Goal: Navigation & Orientation: Find specific page/section

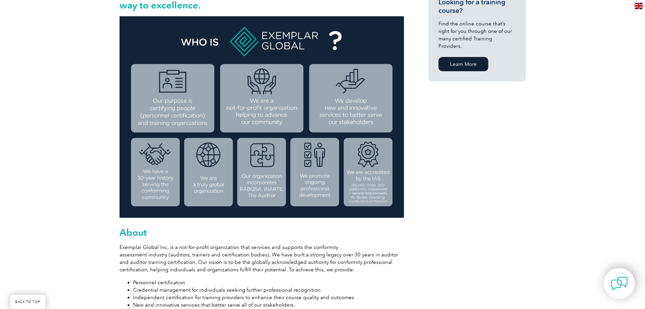
scroll to position [237, 0]
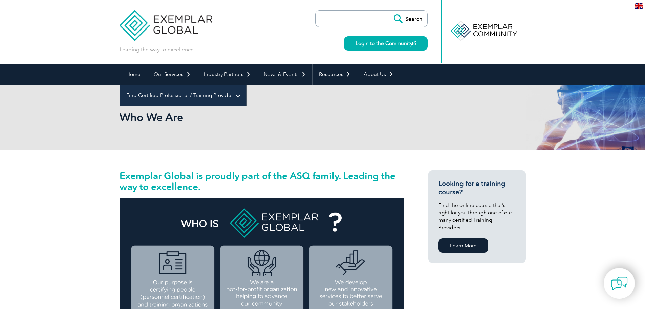
click at [247, 85] on link "Find Certified Professional / Training Provider" at bounding box center [183, 95] width 127 height 21
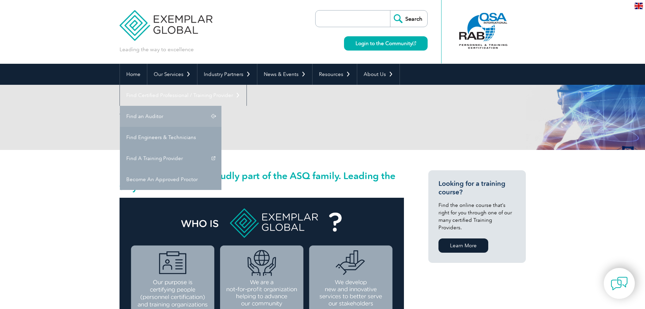
click at [222, 106] on link "Find an Auditor" at bounding box center [171, 116] width 102 height 21
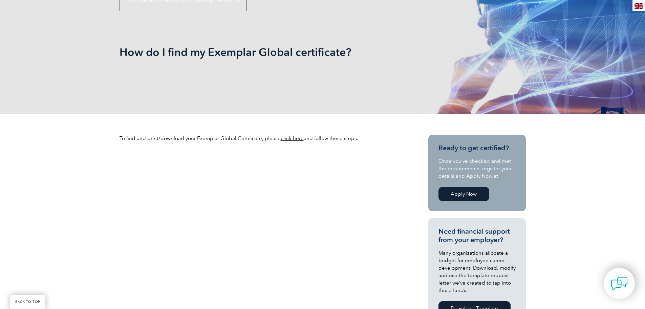
scroll to position [102, 0]
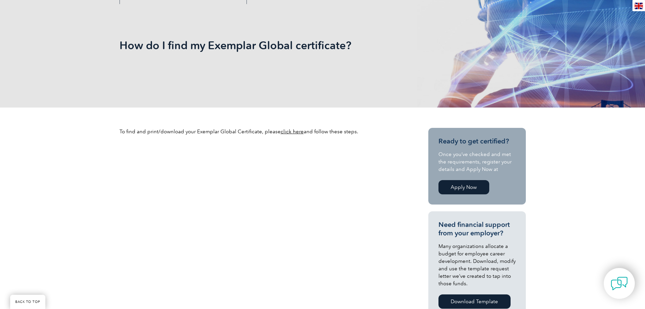
click at [639, 2] on div "en" at bounding box center [639, 5] width 13 height 11
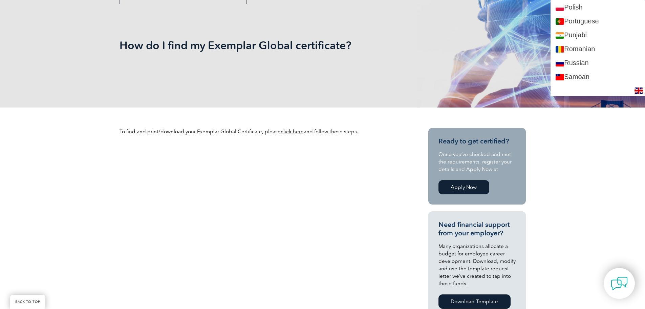
scroll to position [948, 0]
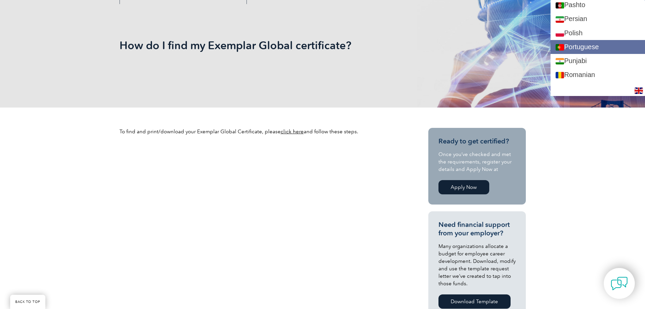
click at [608, 46] on link "Portuguese" at bounding box center [598, 47] width 95 height 14
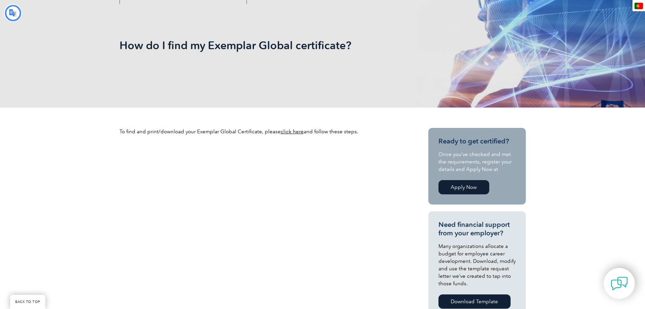
scroll to position [0, 0]
type input "Procurar"
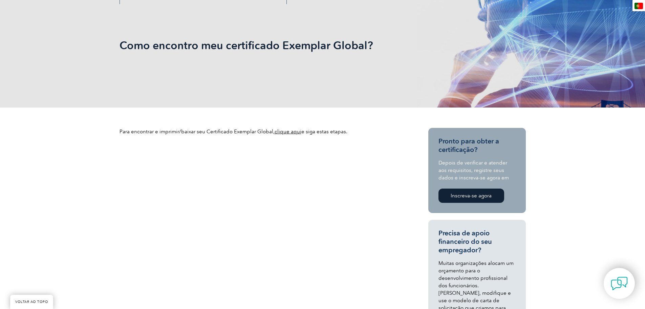
click at [283, 132] on font "clique aqui" at bounding box center [288, 131] width 27 height 6
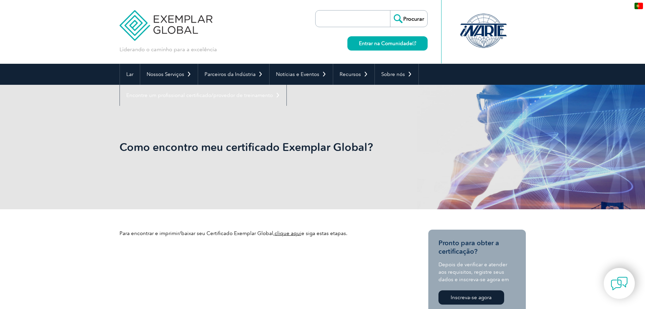
click at [129, 28] on img at bounding box center [166, 20] width 93 height 41
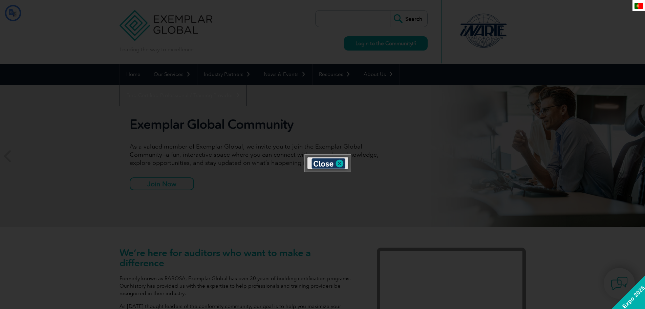
type input "Procurar"
click at [396, 152] on div at bounding box center [322, 154] width 645 height 309
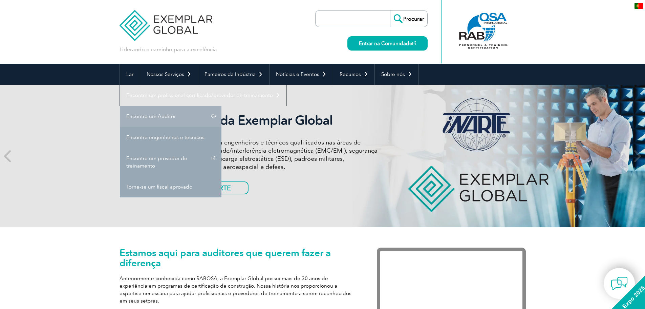
click at [171, 117] on font "Encontre um Auditor" at bounding box center [150, 116] width 49 height 6
